Goal: Task Accomplishment & Management: Use online tool/utility

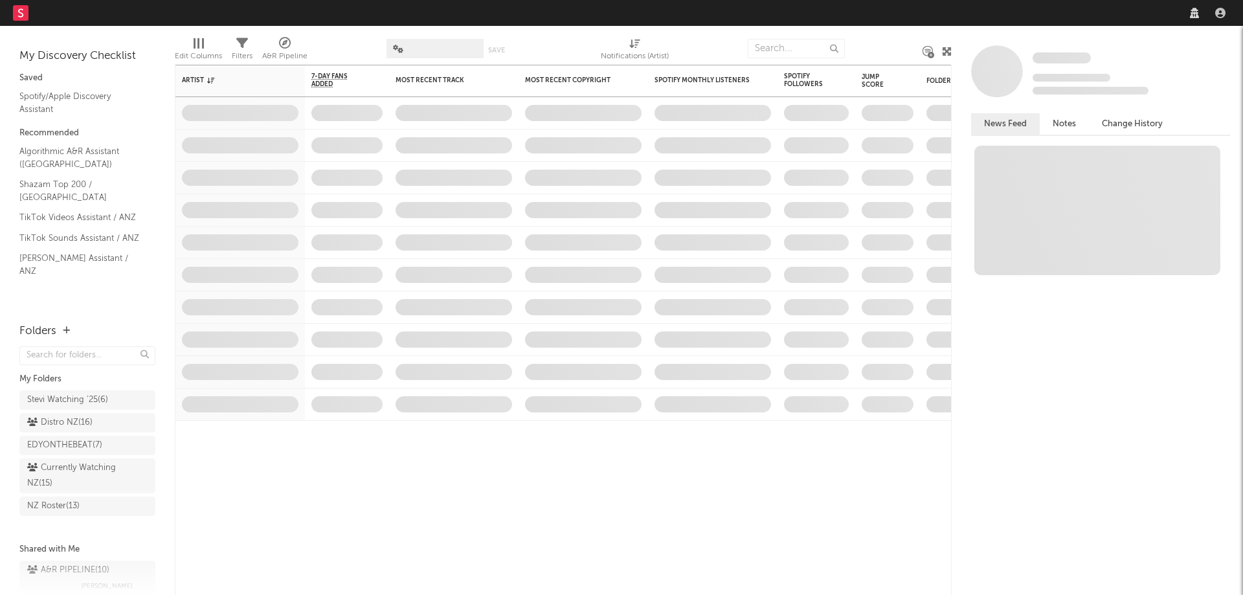
select select "recorded_music"
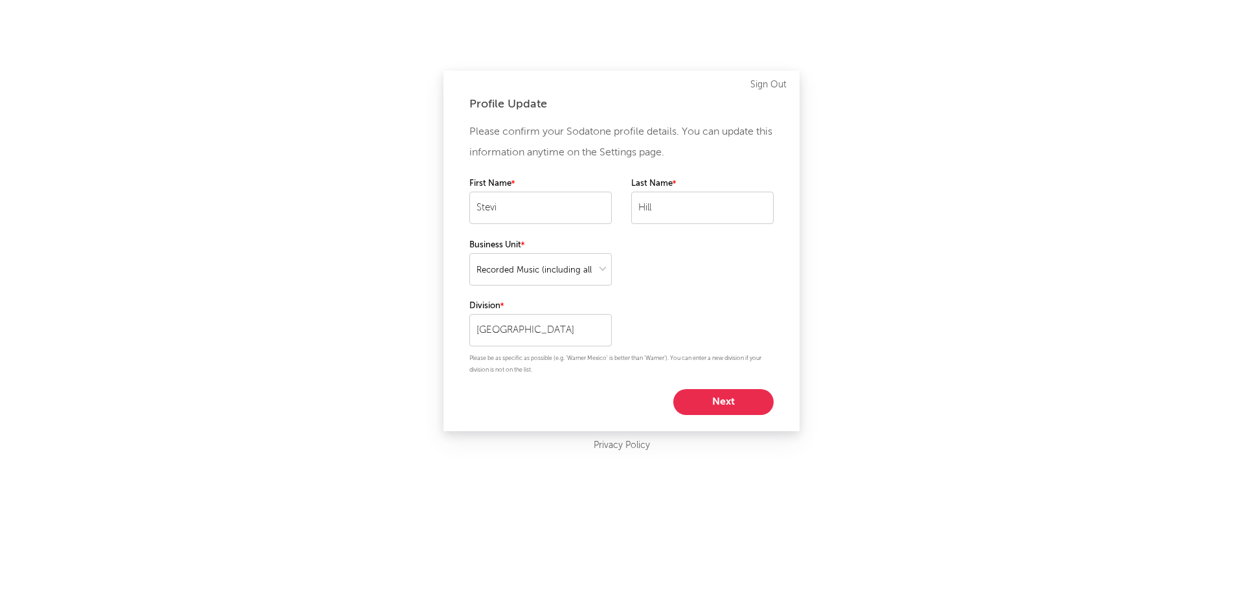
click at [739, 410] on button "Next" at bounding box center [723, 402] width 100 height 26
select select "manager"
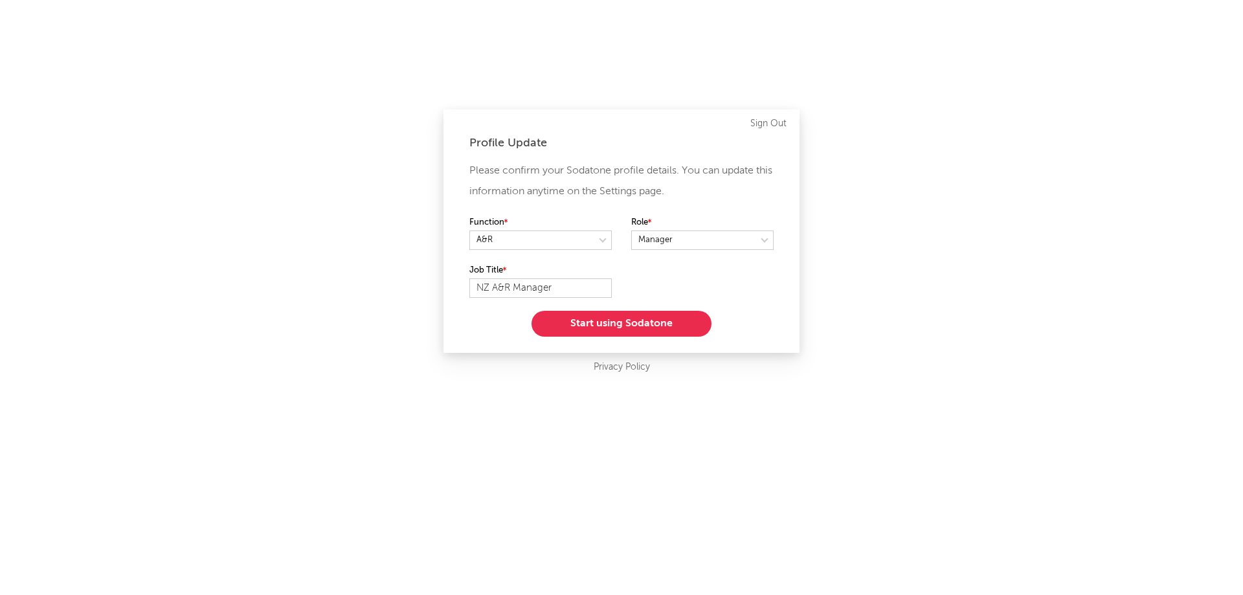
click at [683, 328] on button "Start using Sodatone" at bounding box center [621, 324] width 180 height 26
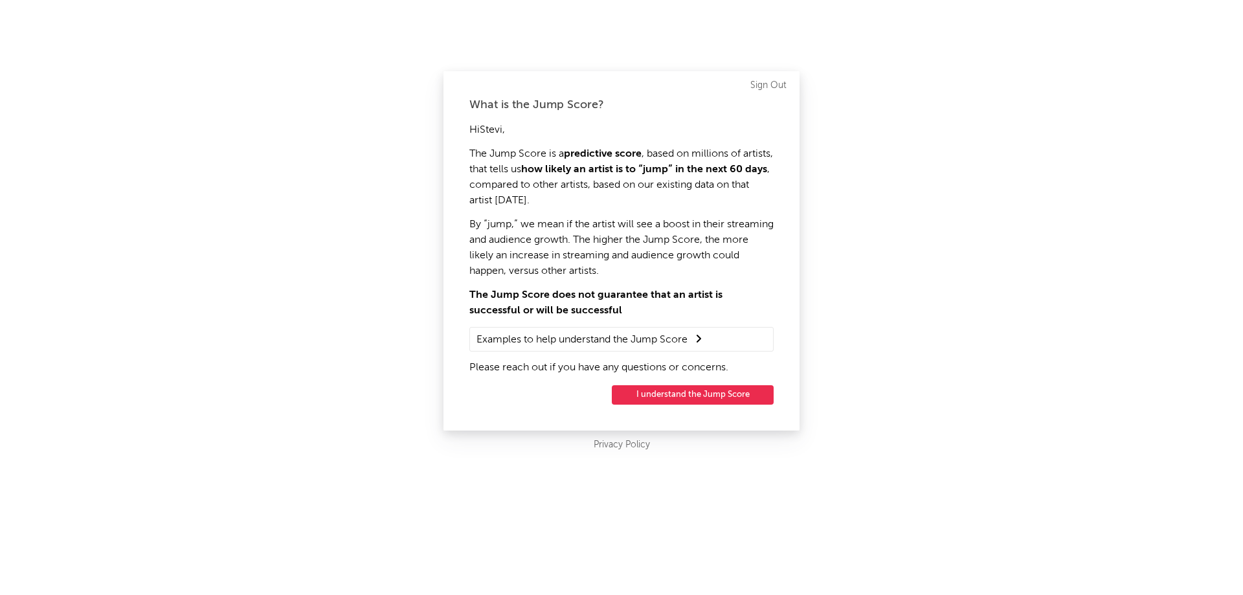
click at [742, 392] on button "I understand the Jump Score" at bounding box center [693, 394] width 162 height 19
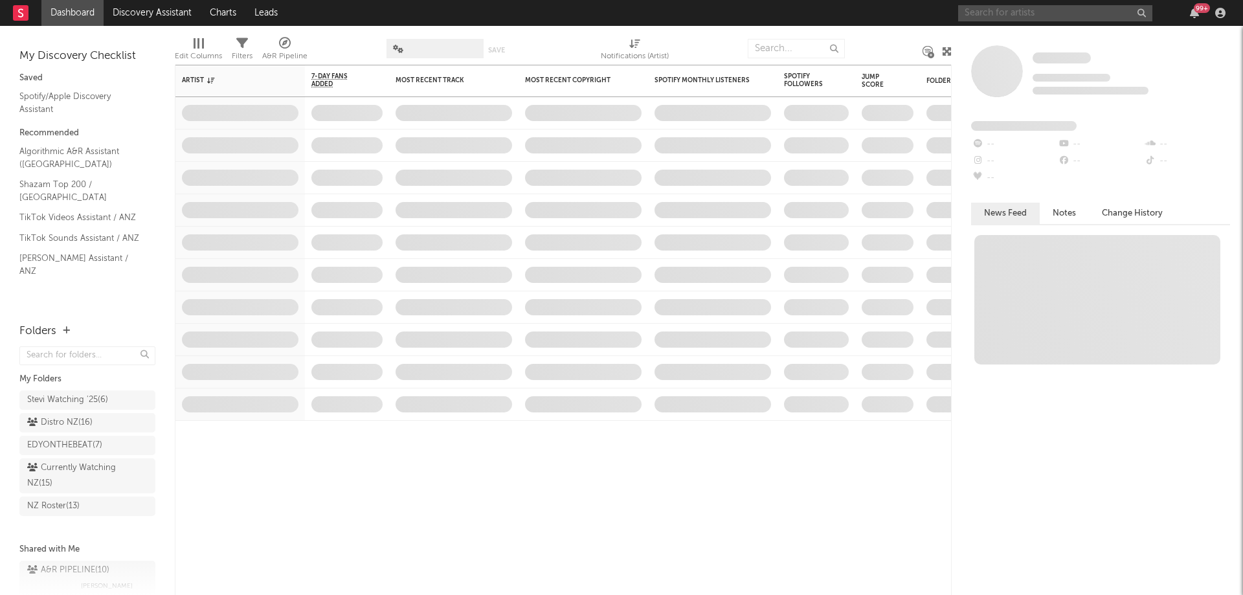
click at [1005, 14] on input "text" at bounding box center [1055, 13] width 194 height 16
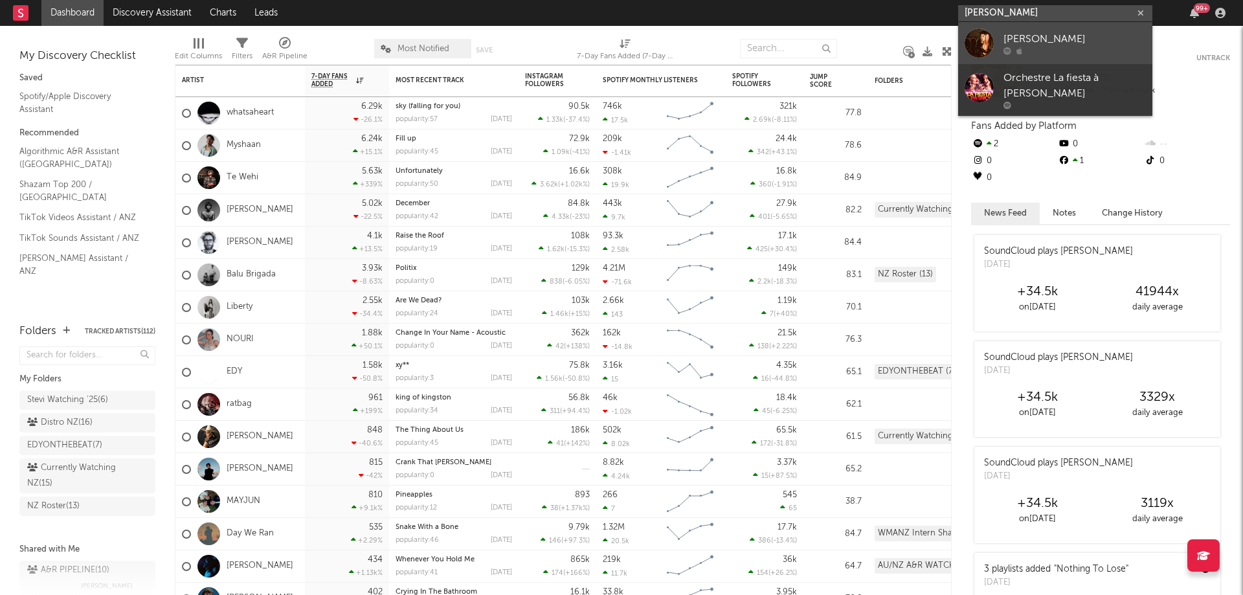
type input "[PERSON_NAME]"
click at [1084, 43] on div "[PERSON_NAME]" at bounding box center [1074, 39] width 142 height 16
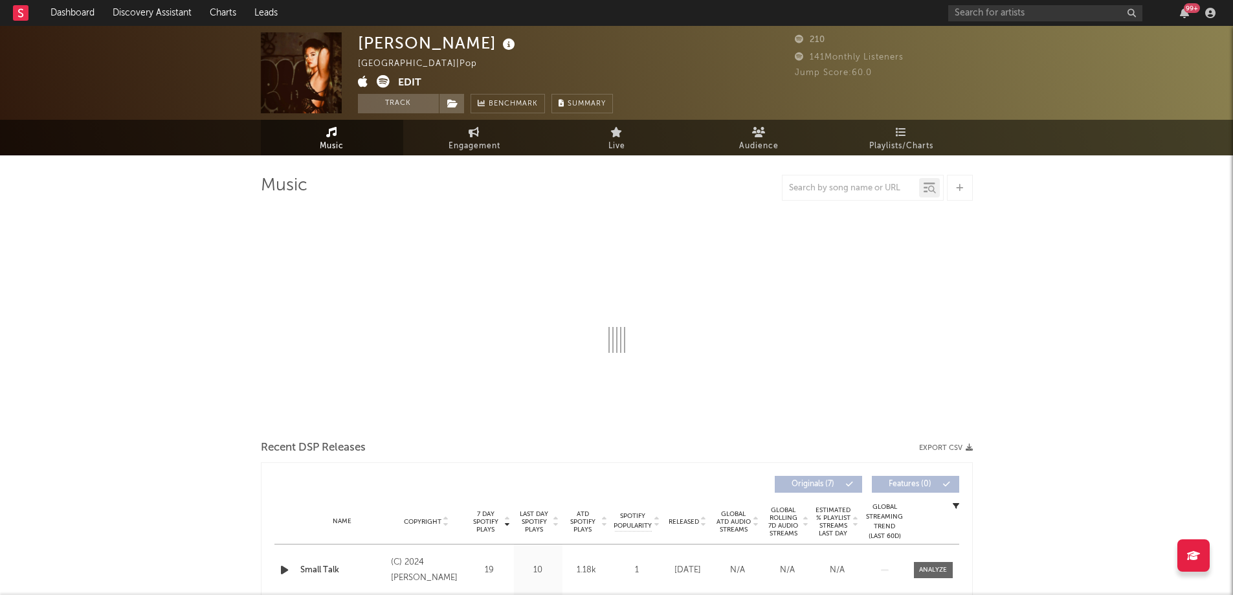
select select "1w"
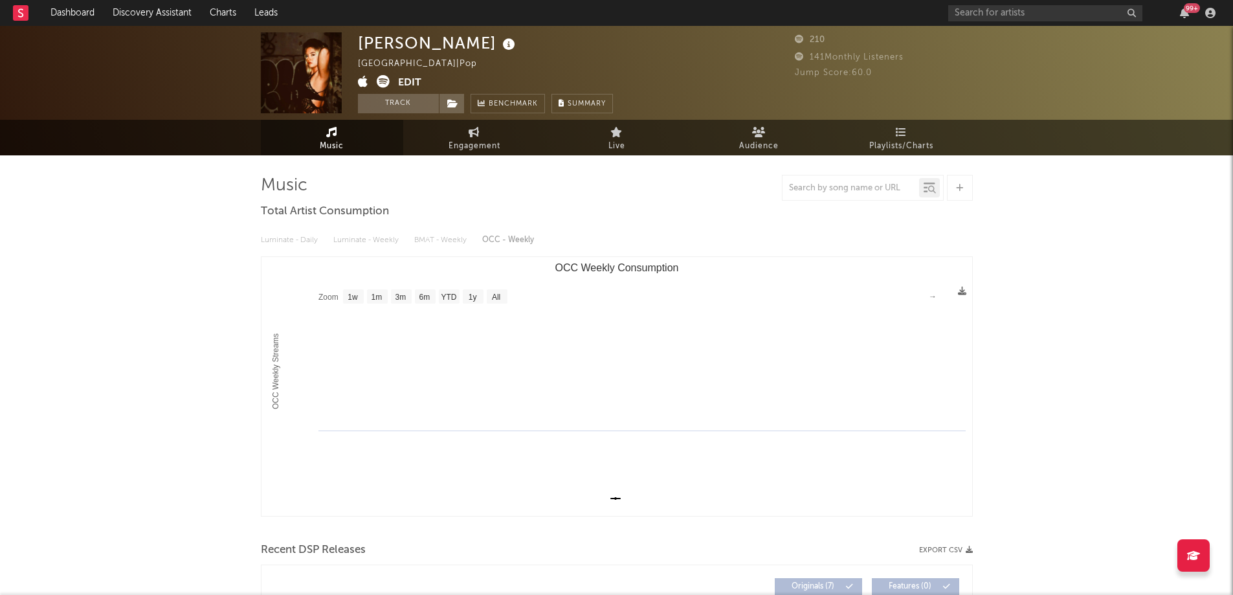
click at [379, 78] on icon at bounding box center [383, 81] width 13 height 13
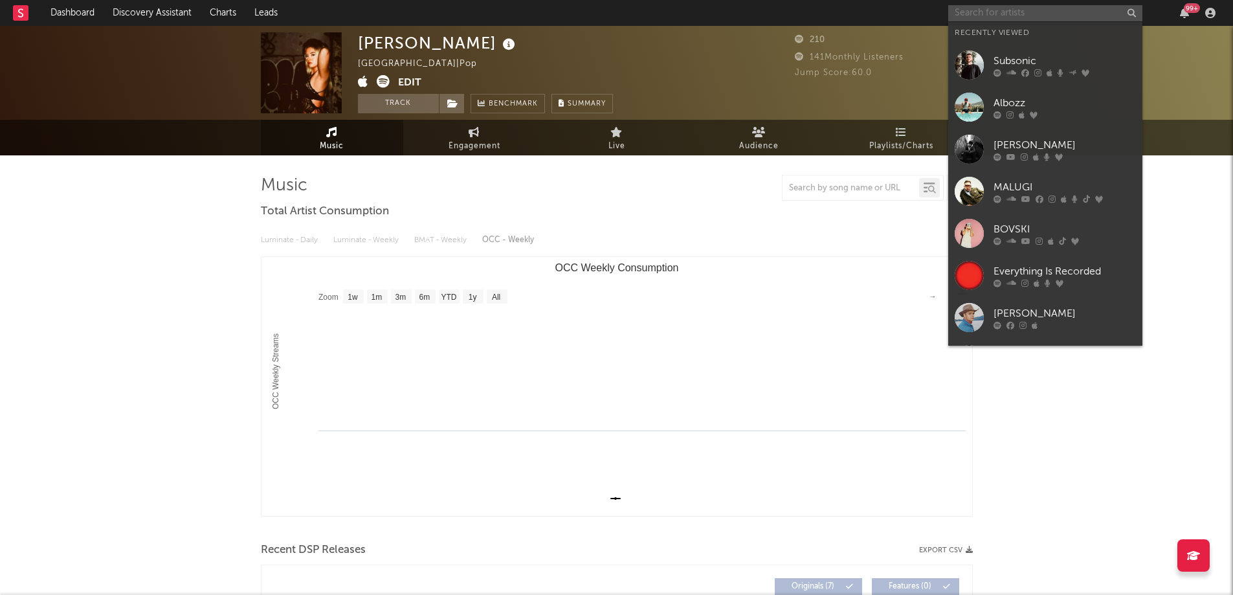
click at [1012, 13] on input "text" at bounding box center [1045, 13] width 194 height 16
paste input "[URL][DOMAIN_NAME]"
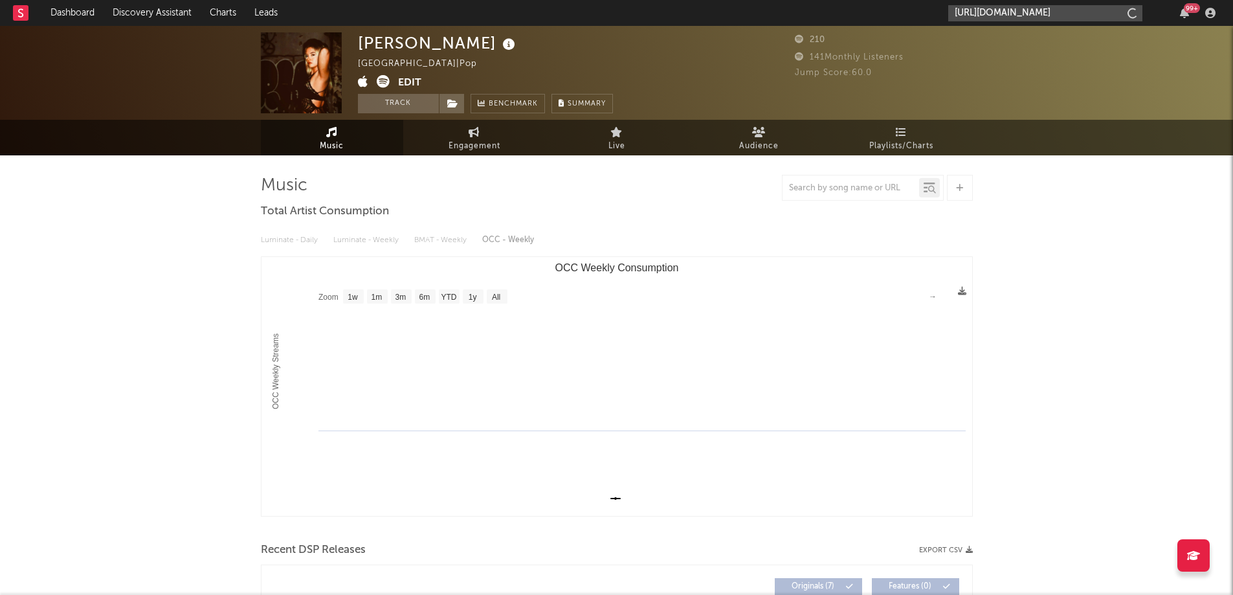
scroll to position [0, 210]
click at [1056, 17] on input "[URL][DOMAIN_NAME]" at bounding box center [1045, 13] width 194 height 16
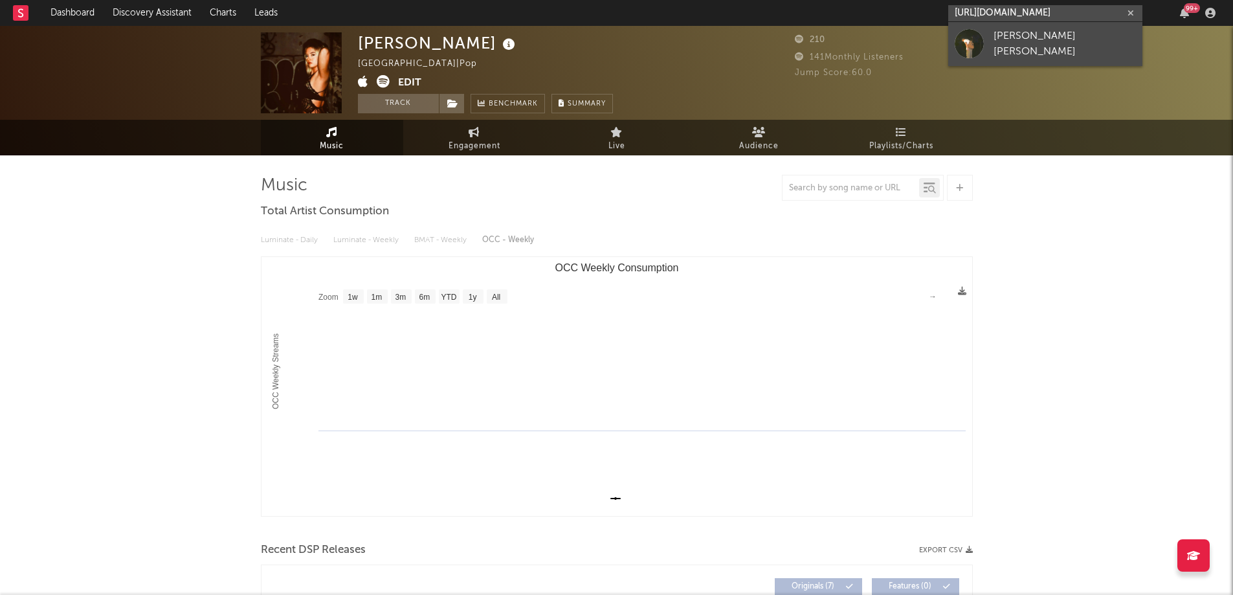
type input "[URL][DOMAIN_NAME]"
click at [1044, 50] on div "[PERSON_NAME] [PERSON_NAME]" at bounding box center [1065, 43] width 142 height 31
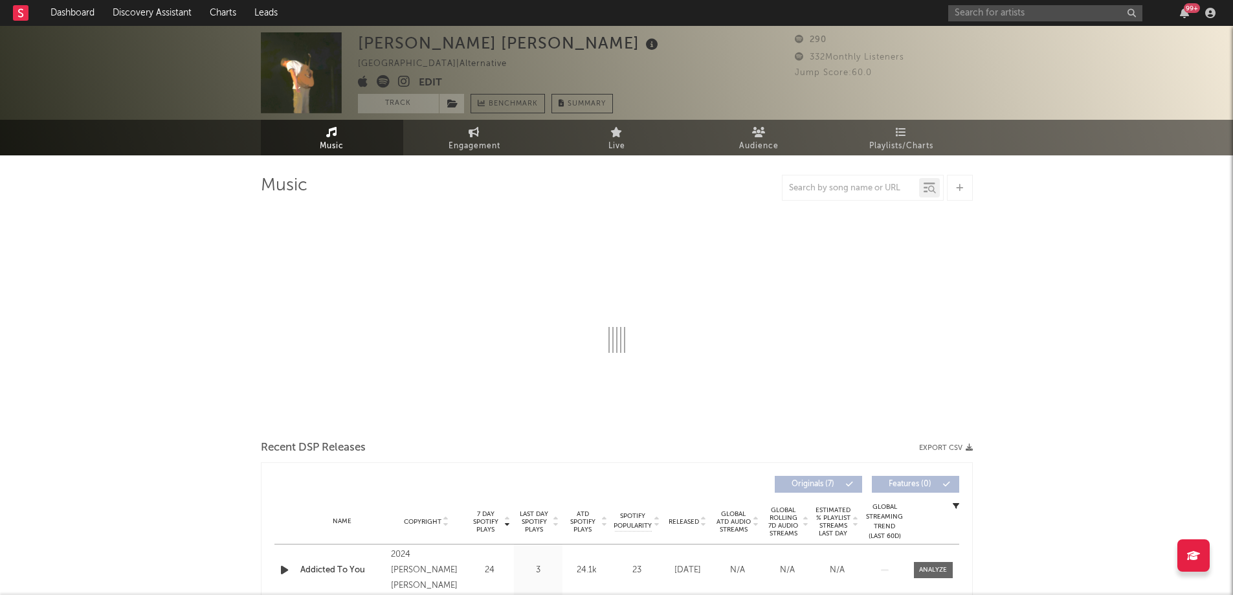
select select "1w"
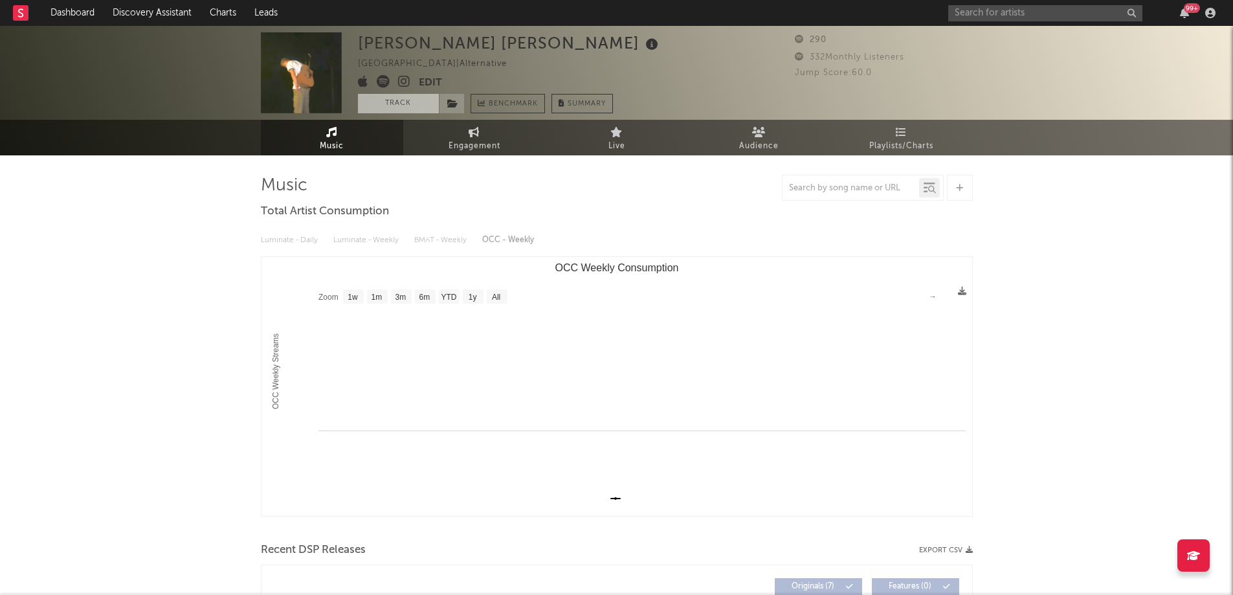
click at [408, 104] on button "Track" at bounding box center [398, 103] width 81 height 19
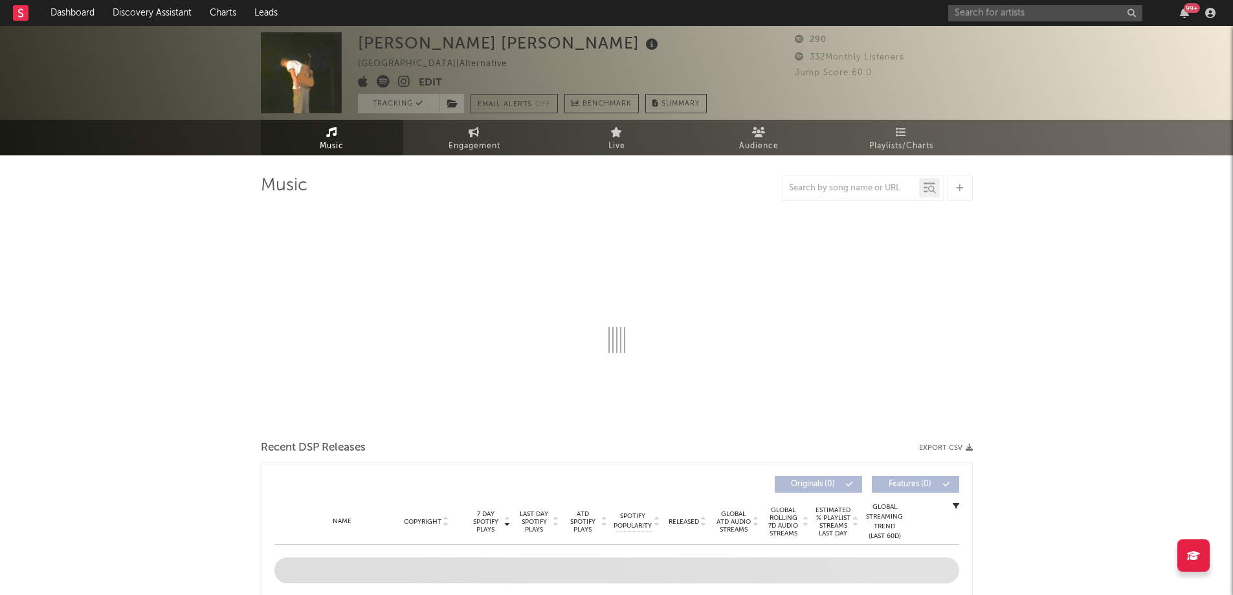
select select "1w"
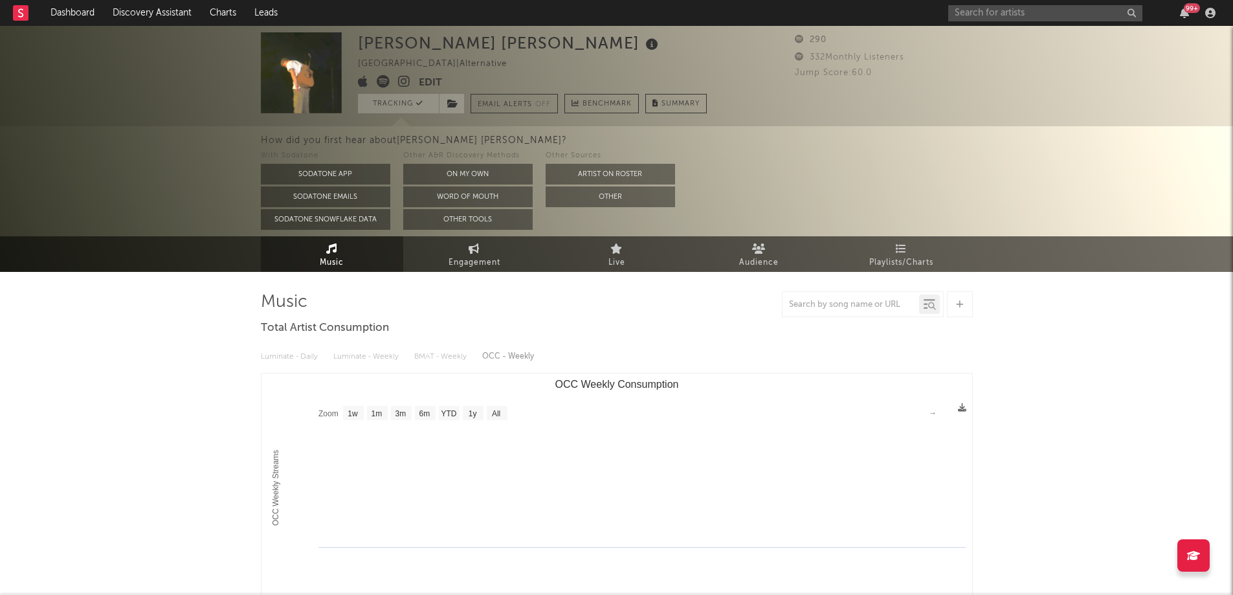
click at [425, 93] on div "[PERSON_NAME] [PERSON_NAME] [GEOGRAPHIC_DATA] | Alternative Edit Tracking Email…" at bounding box center [532, 72] width 349 height 81
click at [436, 80] on button "Edit" at bounding box center [430, 83] width 23 height 16
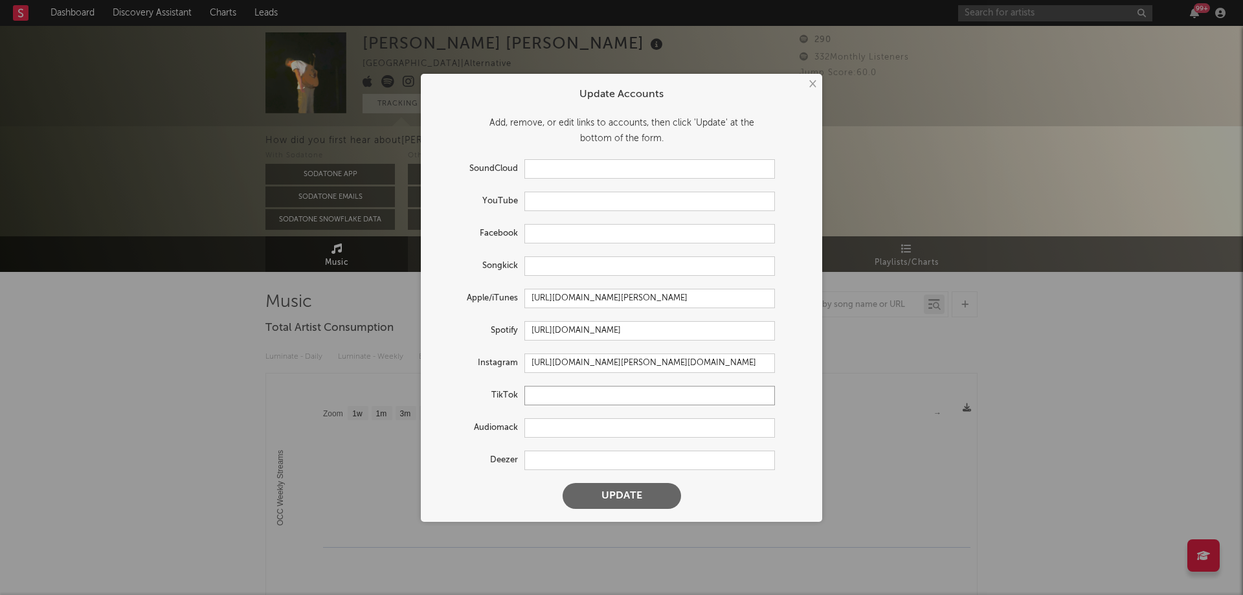
click at [573, 402] on input "text" at bounding box center [649, 395] width 250 height 19
paste input "[URL][DOMAIN_NAME][PERSON_NAME][DOMAIN_NAME]"
type input "[URL][DOMAIN_NAME][PERSON_NAME][DOMAIN_NAME]"
click at [612, 486] on button "Update" at bounding box center [621, 496] width 118 height 26
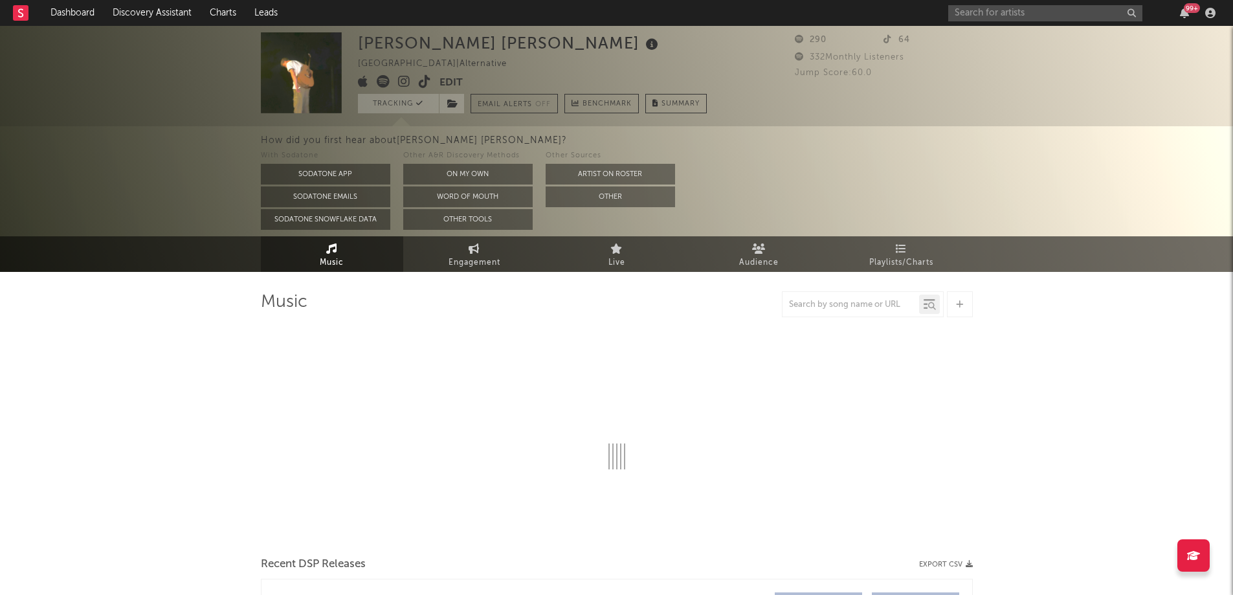
select select "1w"
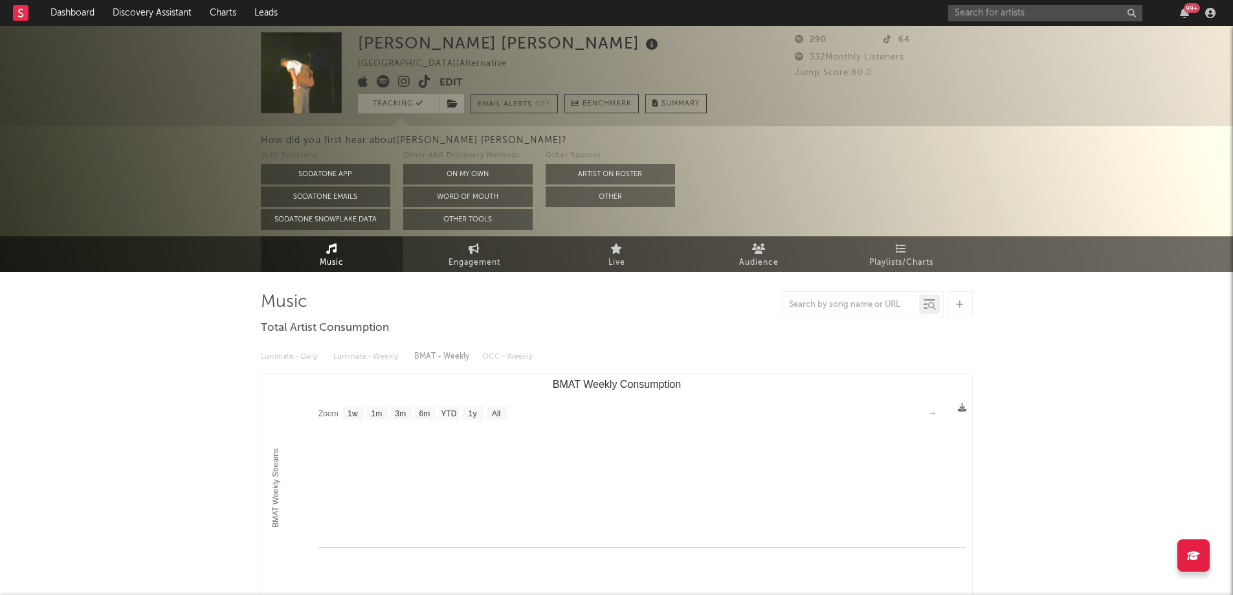
click at [979, 4] on div "99 +" at bounding box center [1084, 13] width 272 height 26
click at [978, 11] on input "text" at bounding box center [1045, 13] width 194 height 16
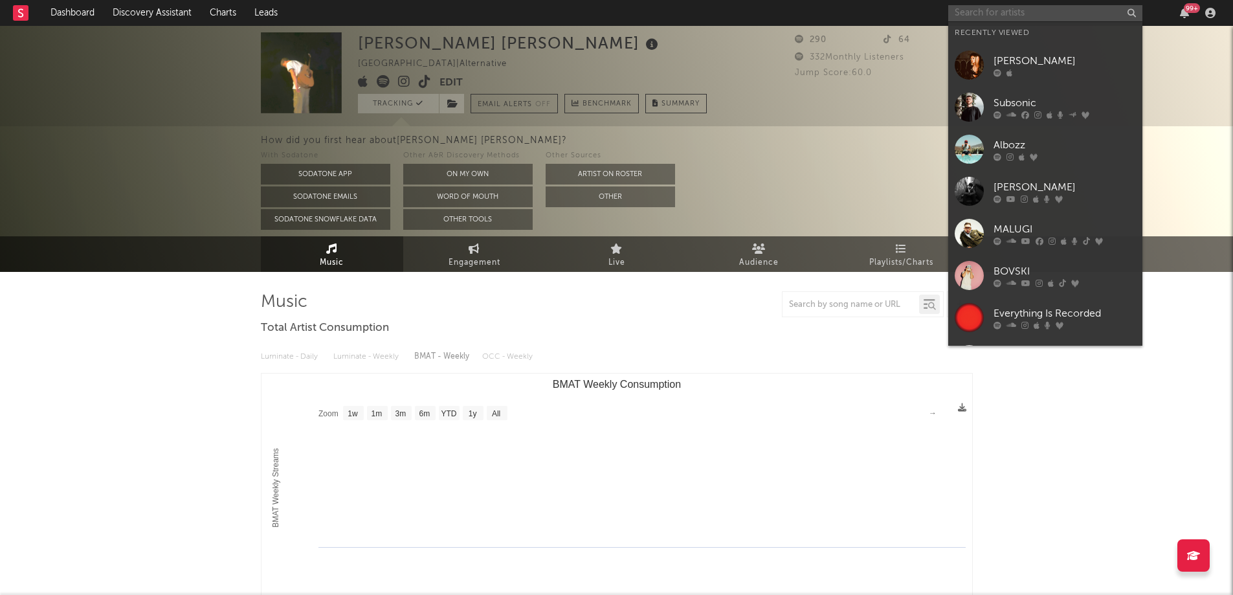
paste input "[URL][DOMAIN_NAME]"
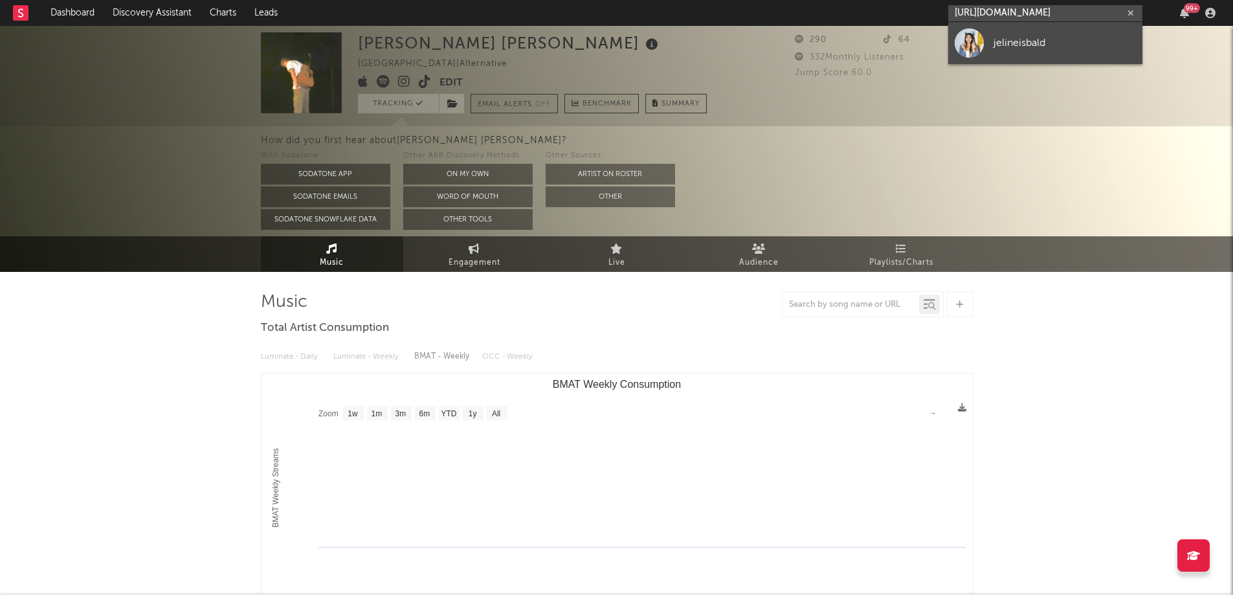
type input "[URL][DOMAIN_NAME]"
click at [994, 53] on link "jelineisbald" at bounding box center [1045, 43] width 194 height 42
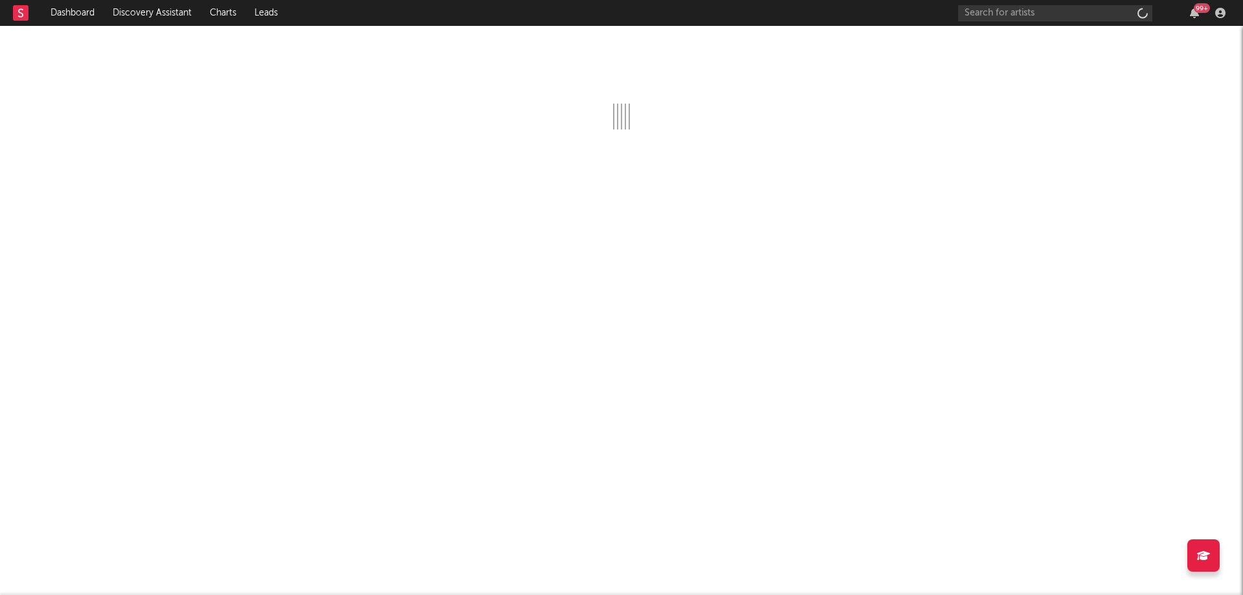
click at [994, 53] on div at bounding box center [621, 78] width 1243 height 104
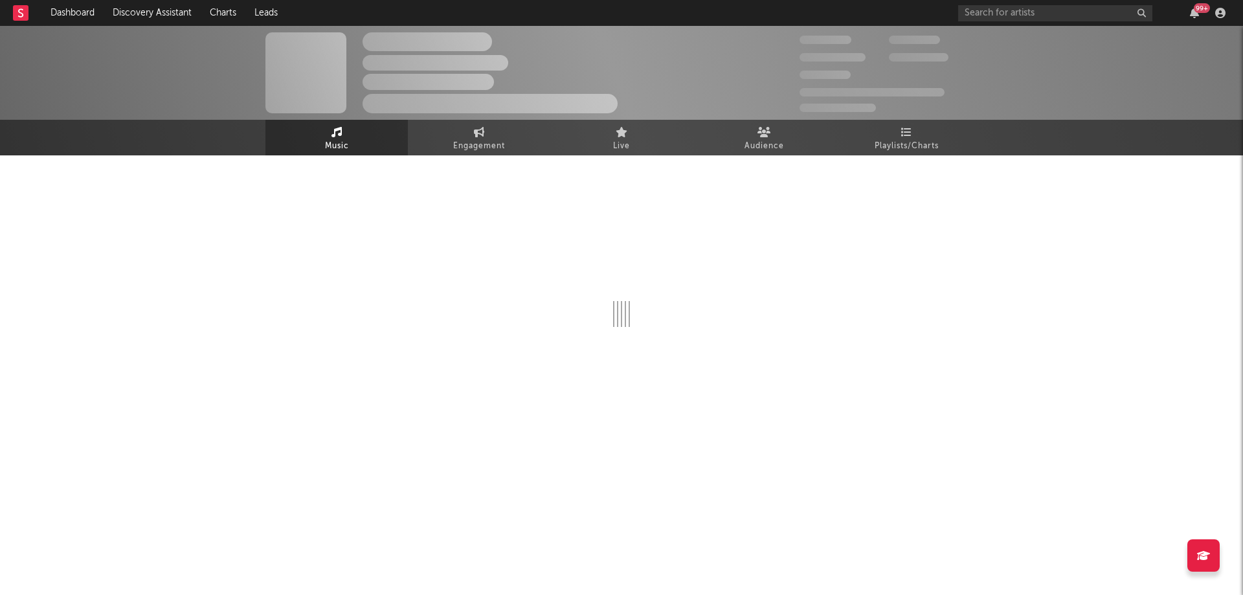
select select "1w"
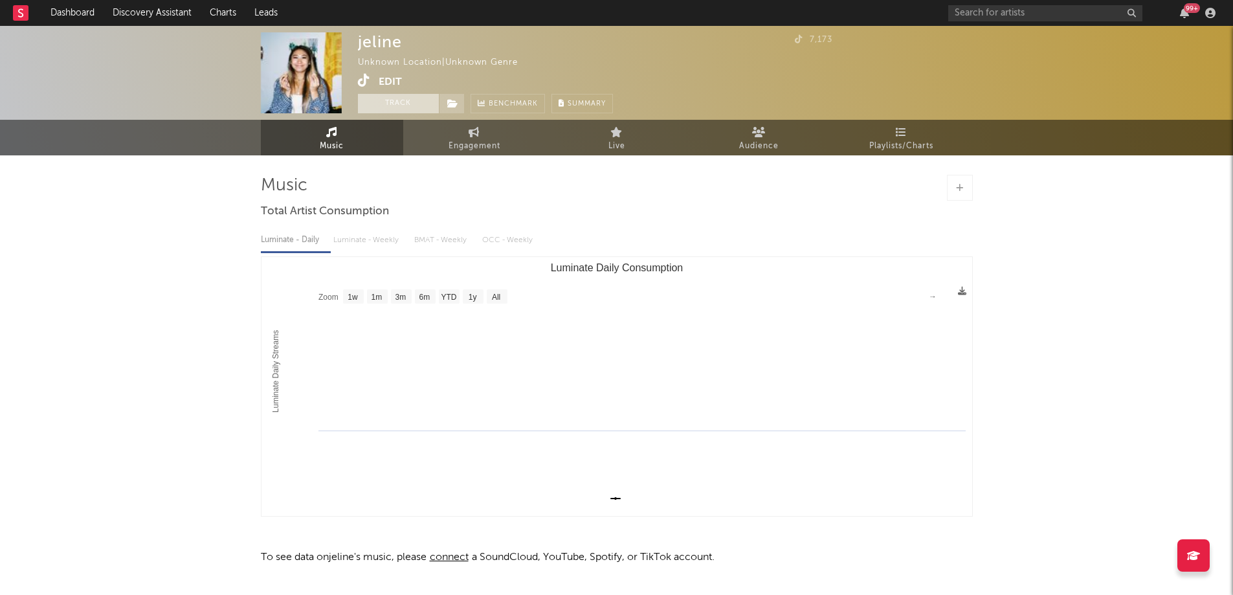
click at [421, 102] on button "Track" at bounding box center [398, 103] width 81 height 19
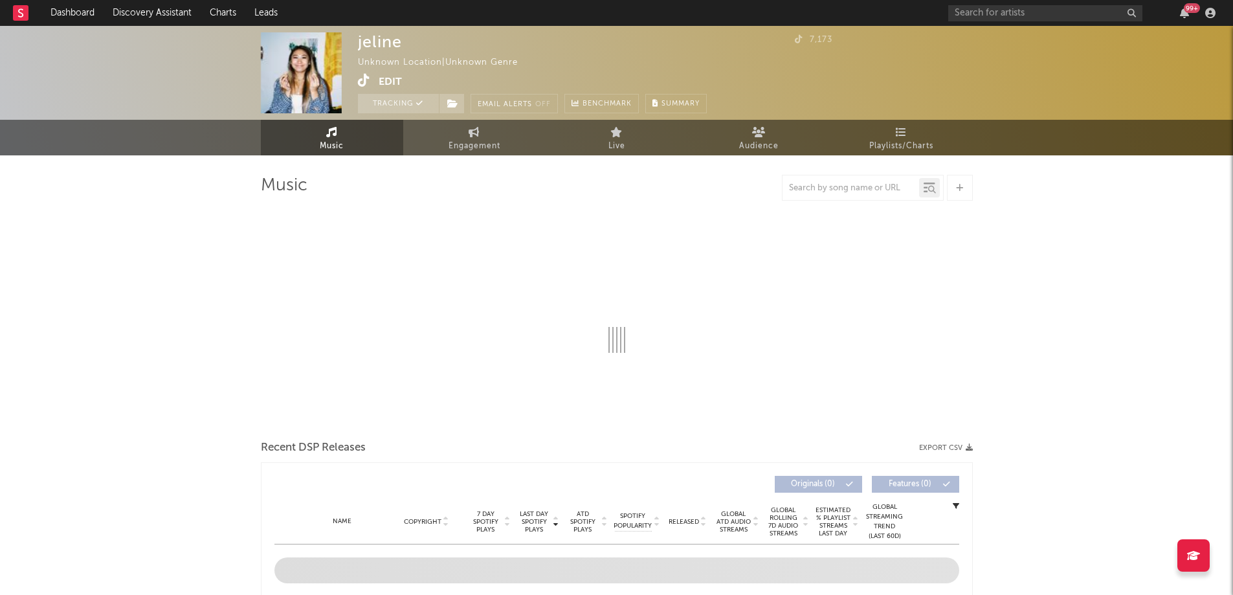
click at [368, 79] on icon at bounding box center [364, 80] width 12 height 13
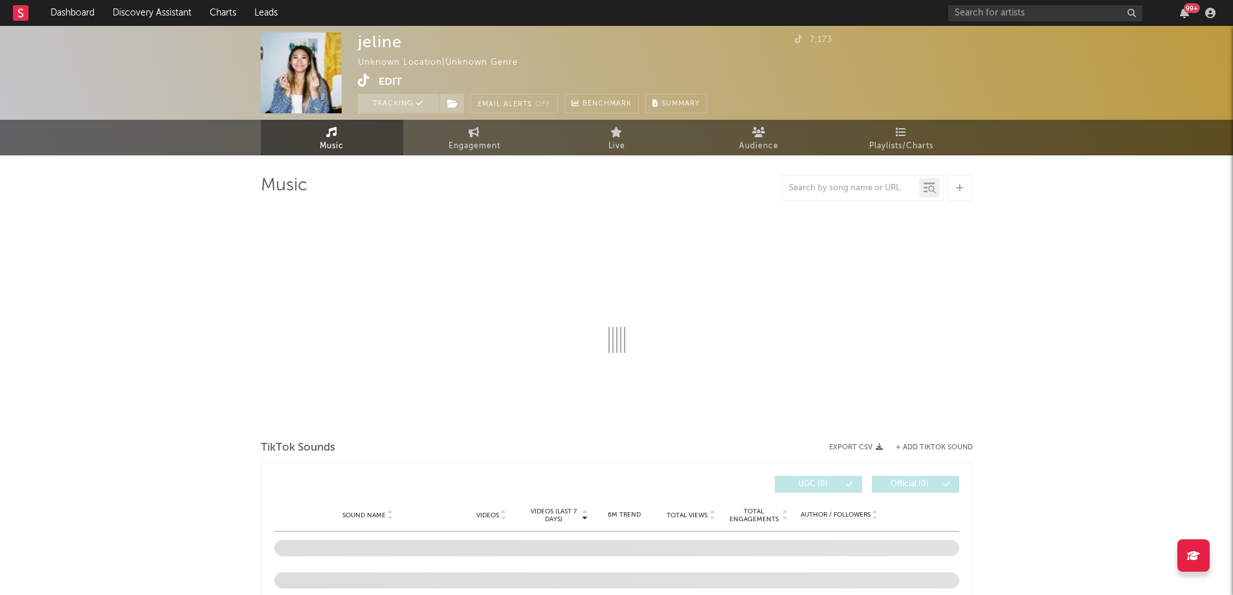
select select "1w"
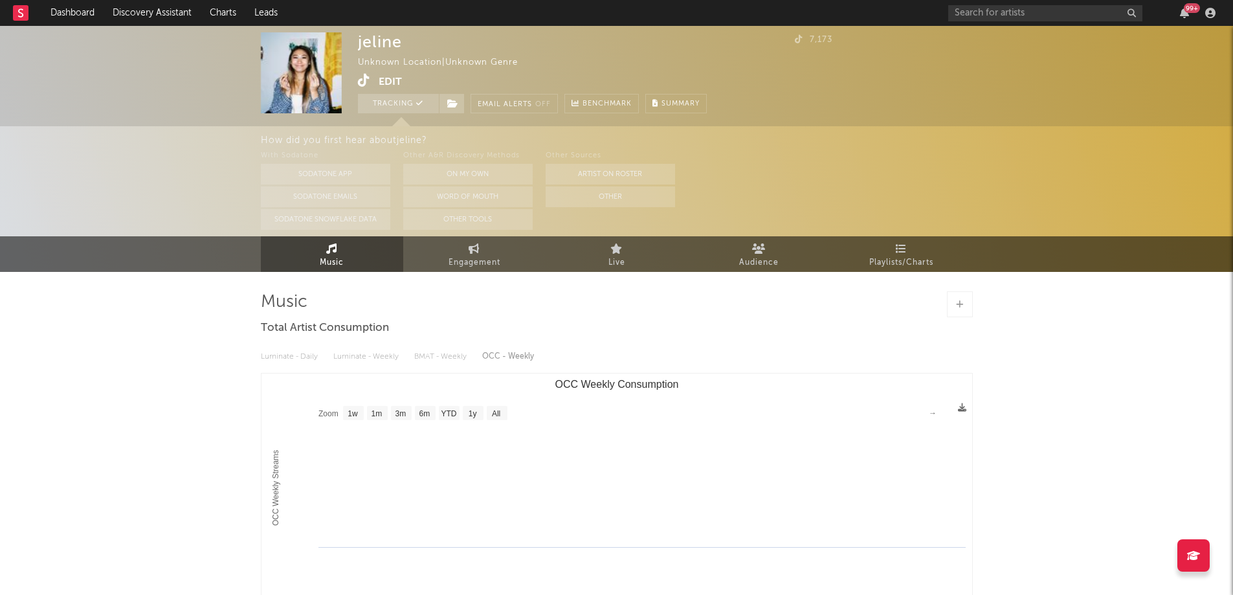
click at [383, 83] on button "Edit" at bounding box center [390, 82] width 23 height 16
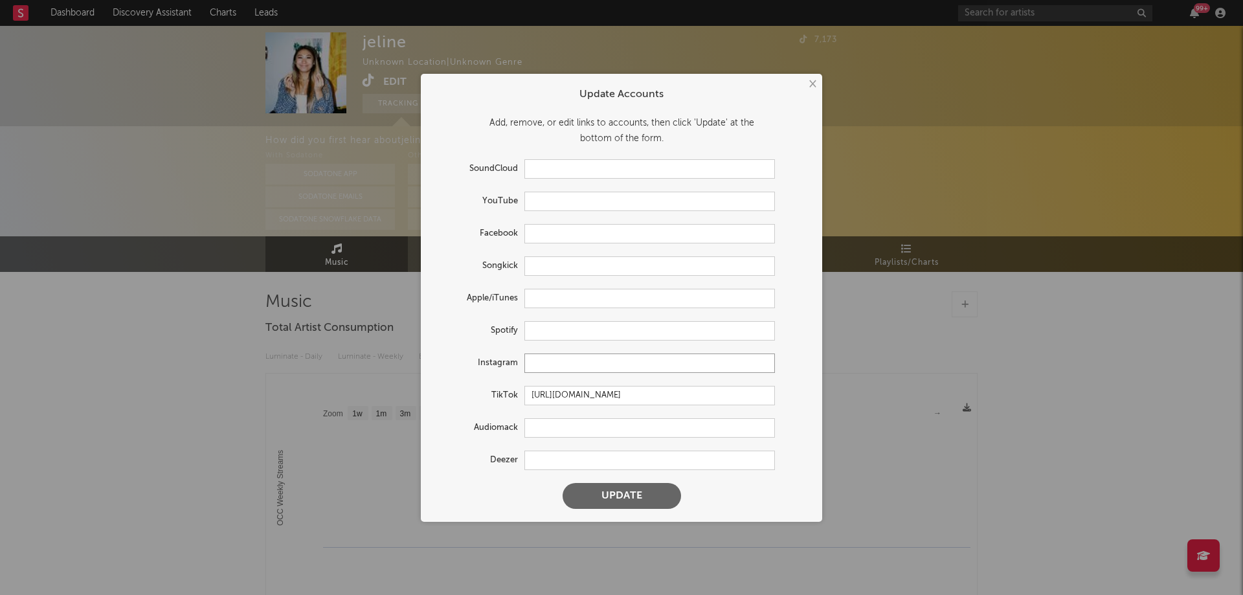
click at [586, 368] on input "text" at bounding box center [649, 362] width 250 height 19
paste input "[URL][DOMAIN_NAME][DOMAIN_NAME]"
type input "[URL][DOMAIN_NAME][DOMAIN_NAME]"
click at [536, 339] on input "text" at bounding box center [649, 330] width 250 height 19
paste input "[URL][DOMAIN_NAME]"
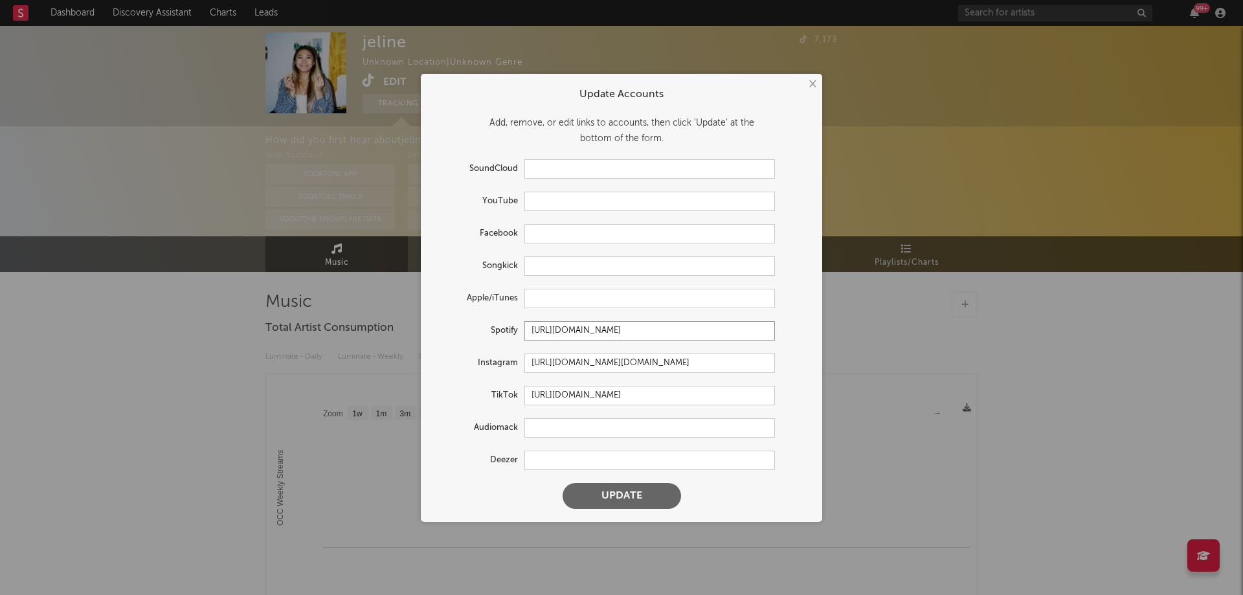
scroll to position [0, 103]
type input "[URL][DOMAIN_NAME]"
click at [606, 506] on button "Update" at bounding box center [621, 496] width 118 height 26
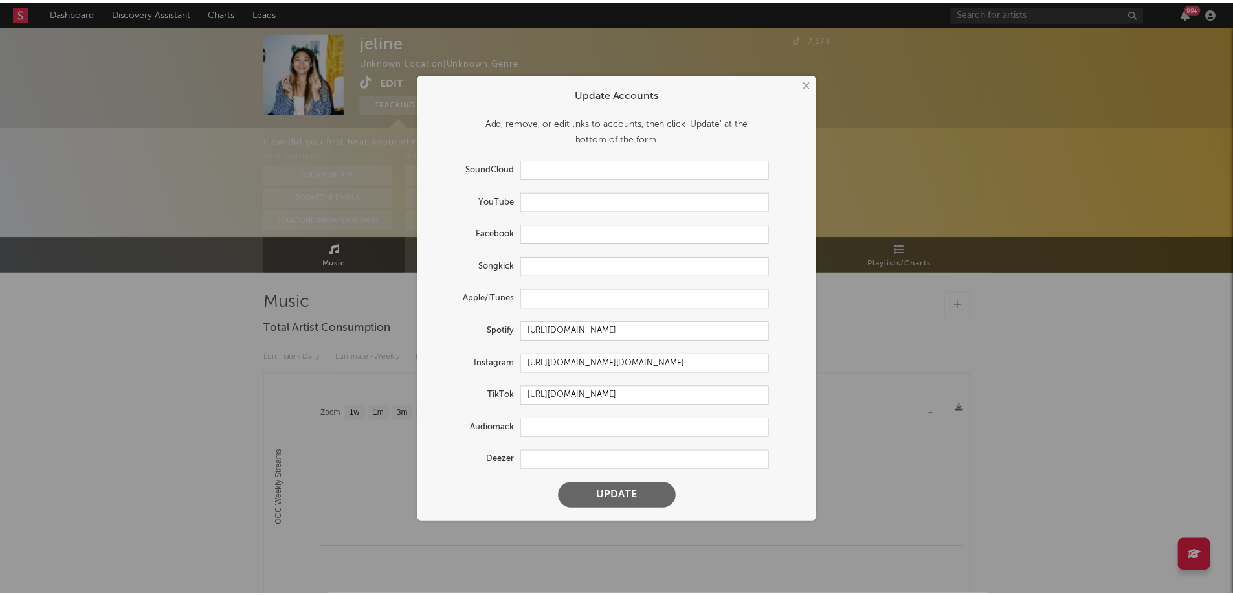
scroll to position [0, 0]
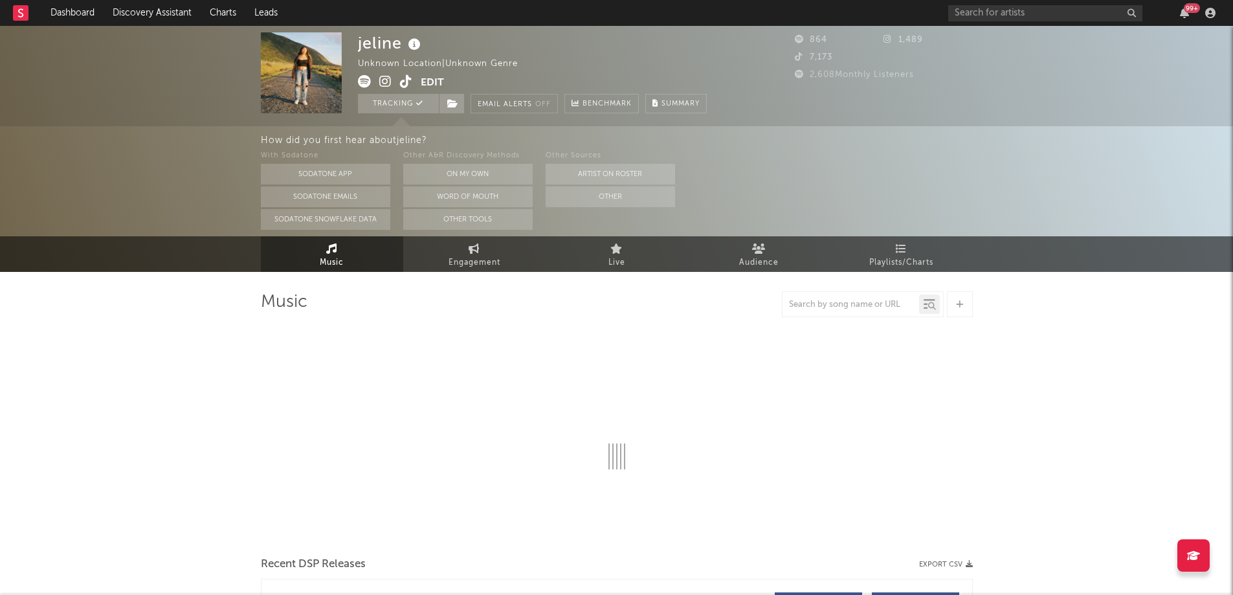
select select "1w"
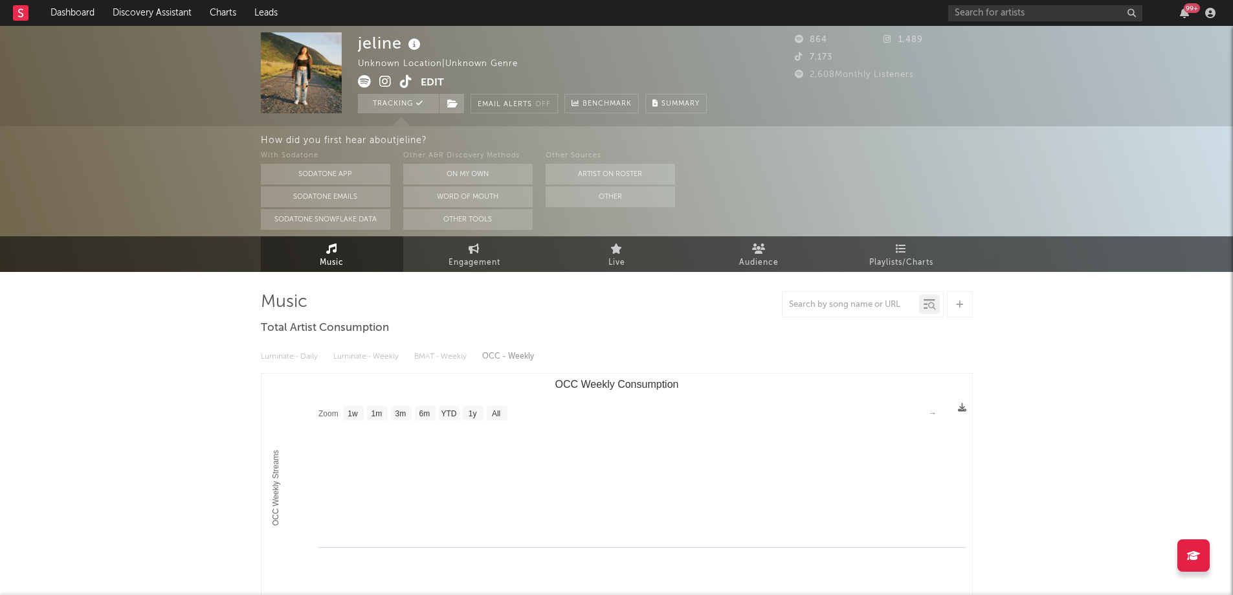
click at [410, 61] on div "Unknown Location | Unknown Genre" at bounding box center [445, 64] width 175 height 16
click at [361, 62] on div "Unknown Location | Unknown Genre" at bounding box center [445, 64] width 175 height 16
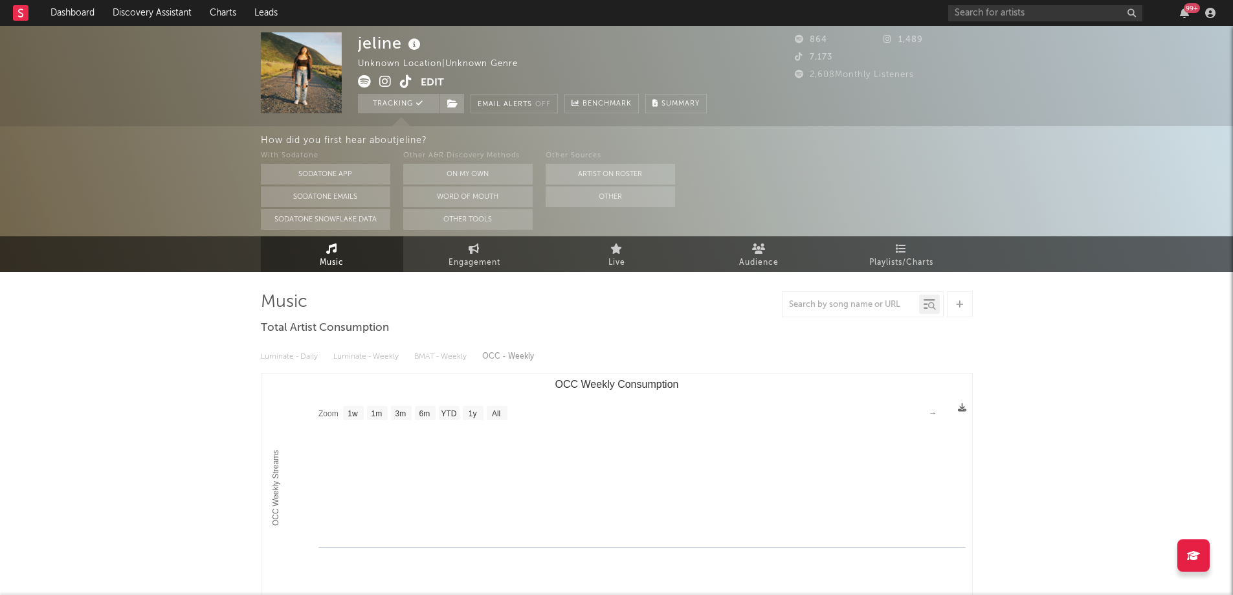
click at [353, 64] on div "jeline Unknown Location | Unknown Genre Edit Tracking Email Alerts Off Benchmar…" at bounding box center [616, 76] width 1233 height 100
click at [493, 56] on div "jeline Unknown Location | Unknown Genre Edit Tracking Email Alerts Off Benchmar…" at bounding box center [532, 72] width 349 height 81
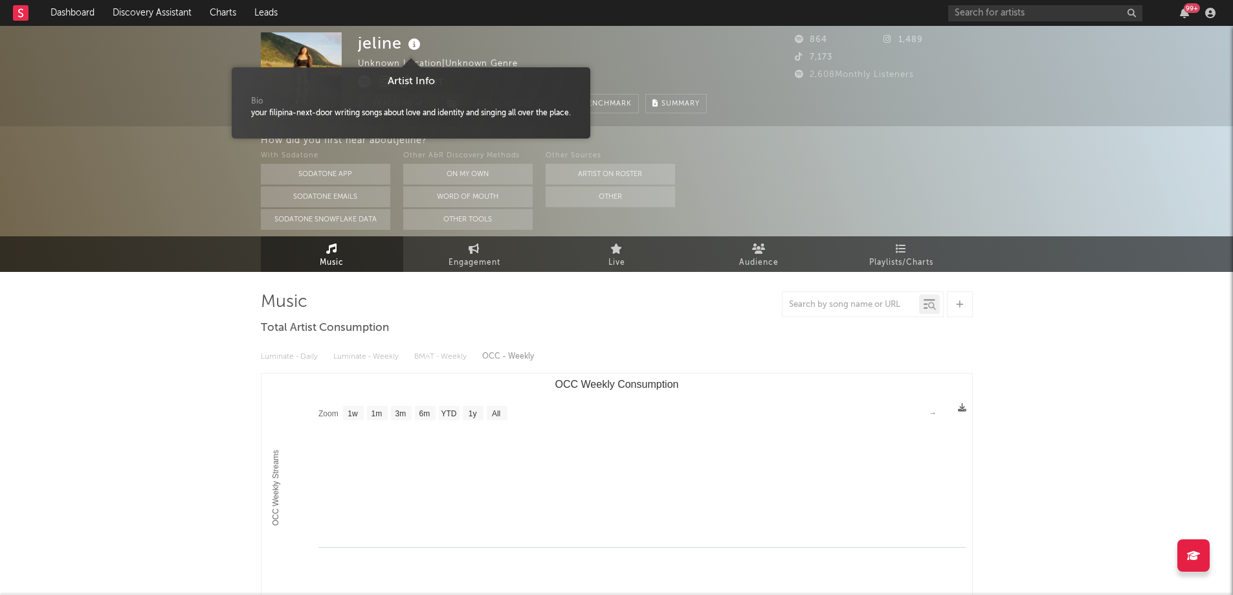
click at [417, 39] on icon at bounding box center [414, 45] width 19 height 18
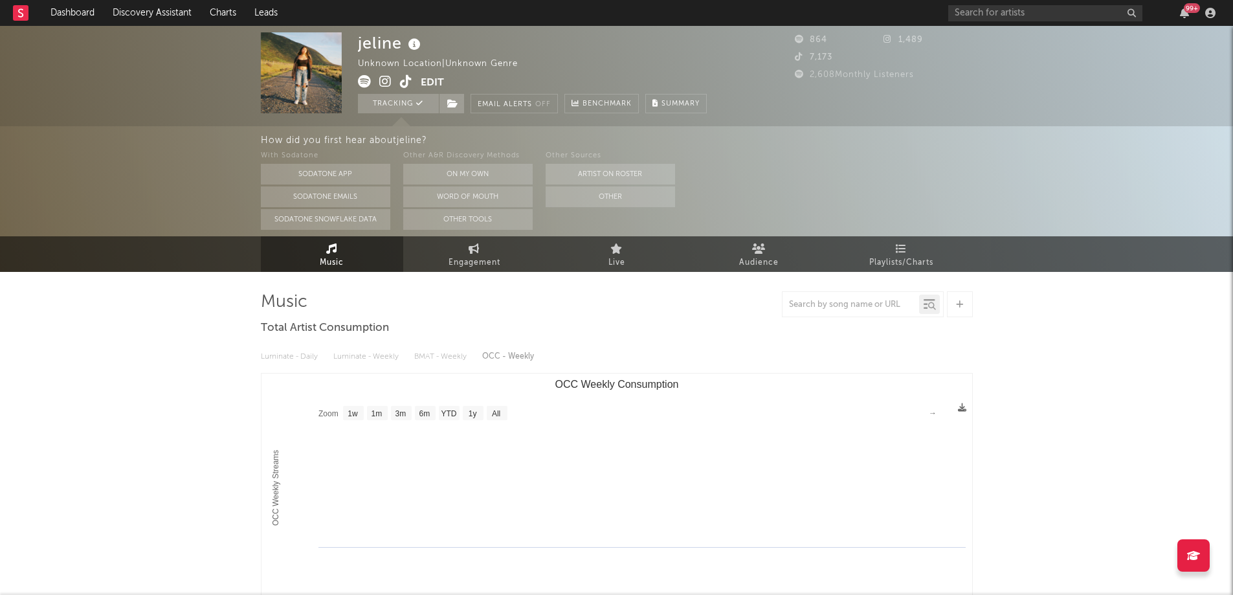
click at [638, 75] on div "jeline Unknown Location | Unknown Genre Edit Tracking Email Alerts Off Benchmar…" at bounding box center [532, 72] width 349 height 81
